Goal: Task Accomplishment & Management: Manage account settings

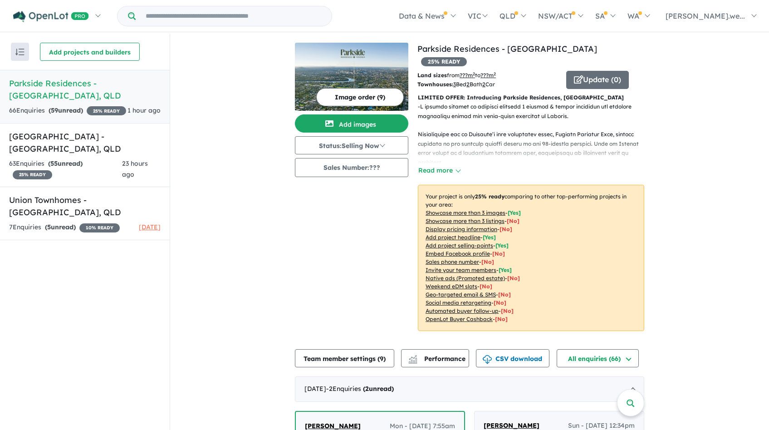
click at [83, 106] on strong "( 59 unread)" at bounding box center [66, 110] width 34 height 8
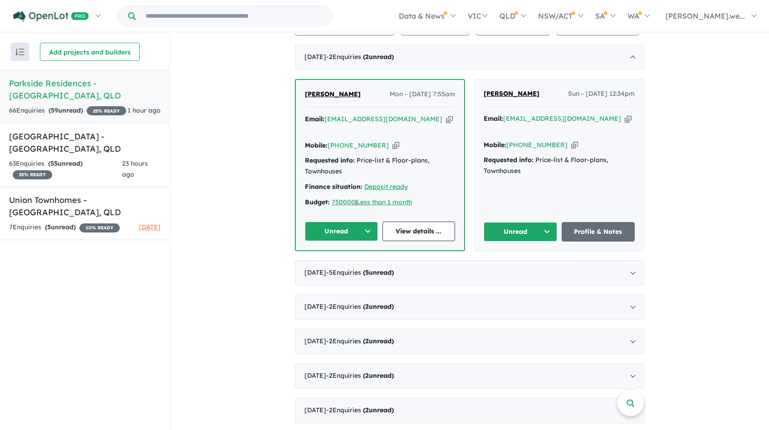
scroll to position [314, 0]
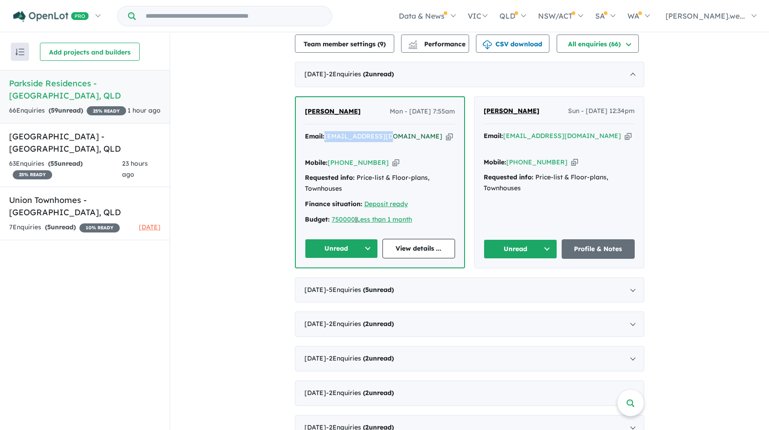
drag, startPoint x: 381, startPoint y: 123, endPoint x: 325, endPoint y: 125, distance: 55.8
click at [325, 131] on div "Email: [EMAIL_ADDRESS][DOMAIN_NAME] Copied!" at bounding box center [380, 142] width 150 height 22
copy a%20Parkside%20Residences%20-%20Yeronga"] "[EMAIL_ADDRESS][DOMAIN_NAME]"
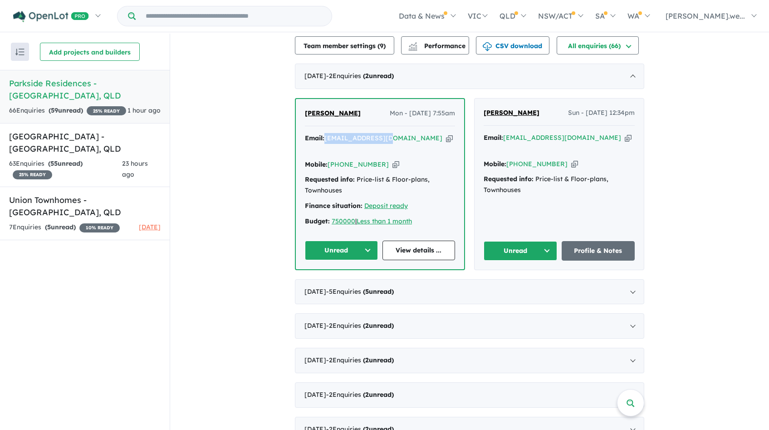
scroll to position [313, 0]
copy a%20Parkside%20Residences%20-%20Yeronga"] "[EMAIL_ADDRESS][DOMAIN_NAME]"
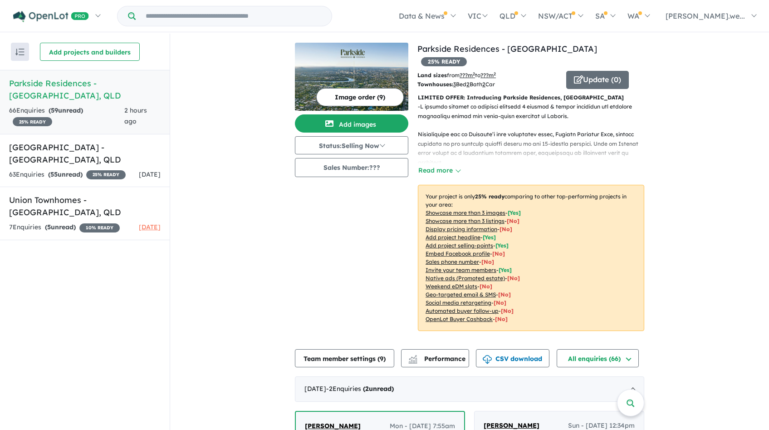
scroll to position [93, 0]
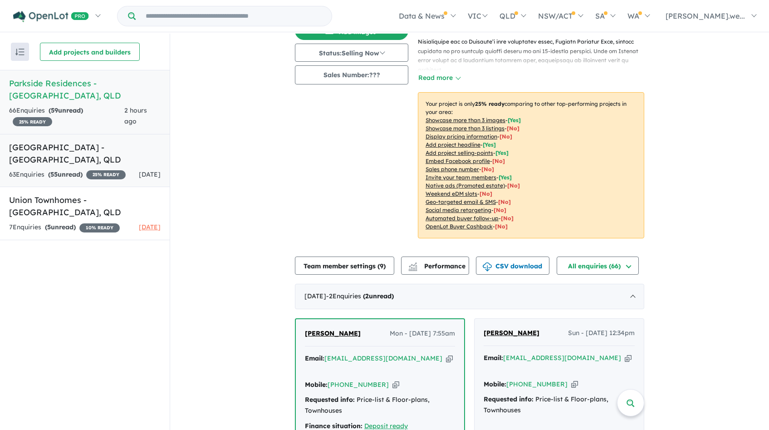
click at [125, 153] on link "Brickworks Park Estate - Alderley , QLD 63 Enquir ies ( 55 unread) 25 % READY 1…" at bounding box center [85, 161] width 170 height 54
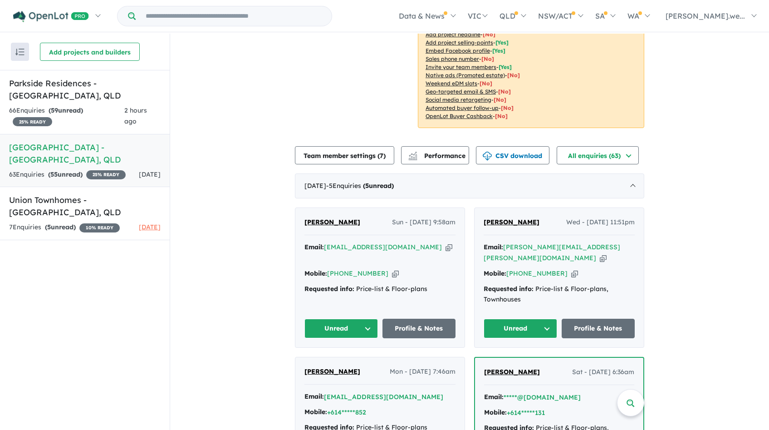
scroll to position [293, 0]
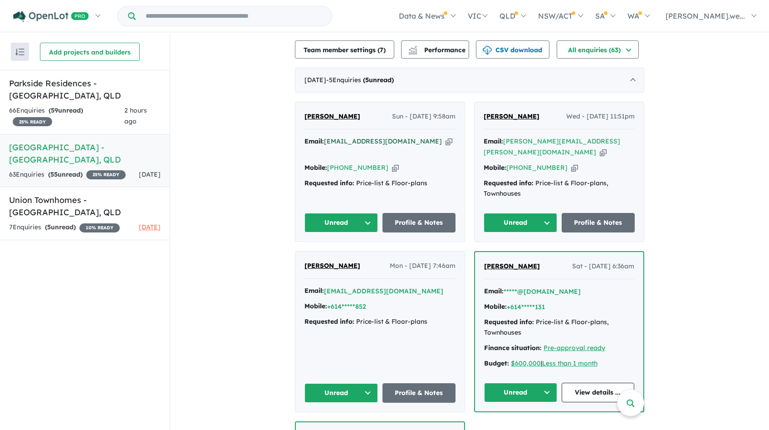
drag, startPoint x: 430, startPoint y: 128, endPoint x: 324, endPoint y: 131, distance: 105.7
click at [324, 136] on div "Email: damien.sabbadin1998@gmail.com Copied!" at bounding box center [379, 147] width 151 height 22
copy a%20Brickworks%20Park%20Estate%20-%20Alderley"] "damien.sabbadin1998@gmail.com"
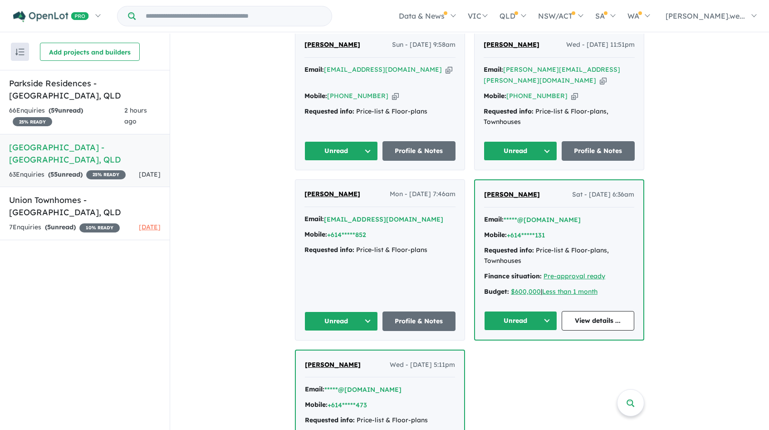
scroll to position [285, 0]
